Goal: Go to known website: Access a specific website the user already knows

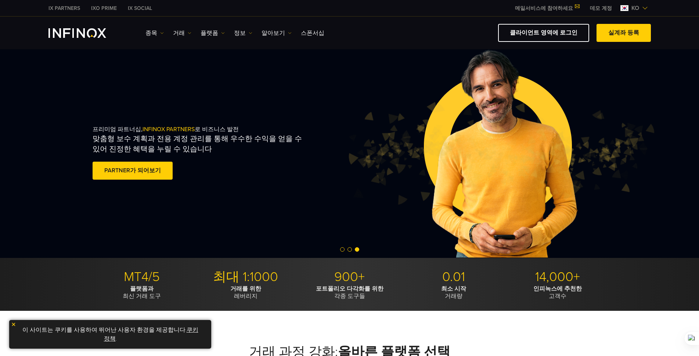
click at [566, 35] on link "클라이언트 영역에 로그인" at bounding box center [543, 33] width 91 height 18
drag, startPoint x: 0, startPoint y: 0, endPoint x: 616, endPoint y: 19, distance: 615.9
click at [566, 35] on link "클라이언트 영역에 로그인" at bounding box center [543, 33] width 91 height 18
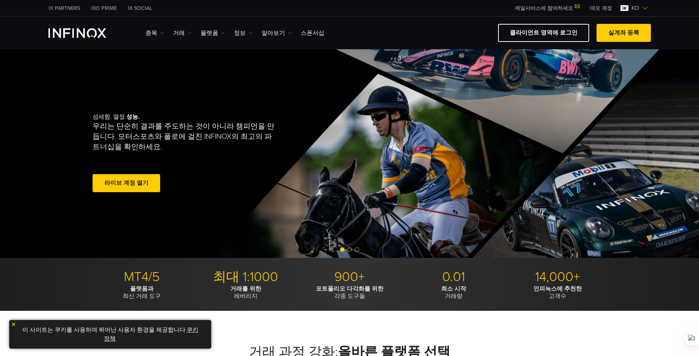
click at [643, 9] on img at bounding box center [645, 8] width 6 height 6
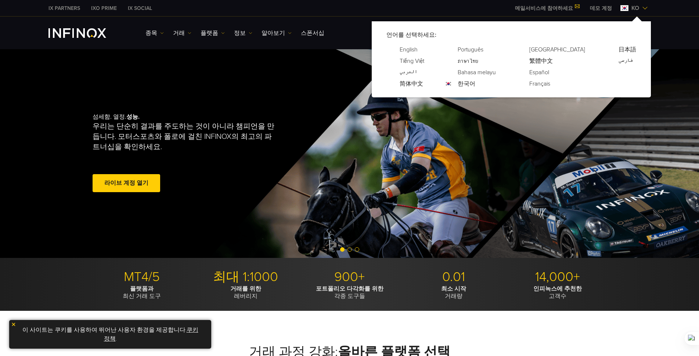
click at [423, 83] on link "简体中文" at bounding box center [412, 83] width 24 height 9
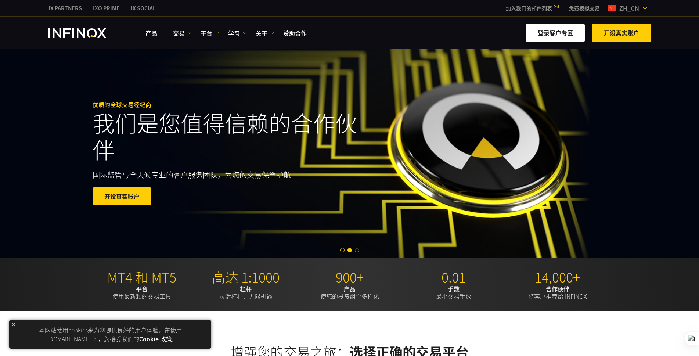
click at [563, 31] on link "登录客户专区" at bounding box center [555, 33] width 59 height 18
